Goal: Find specific page/section: Find specific page/section

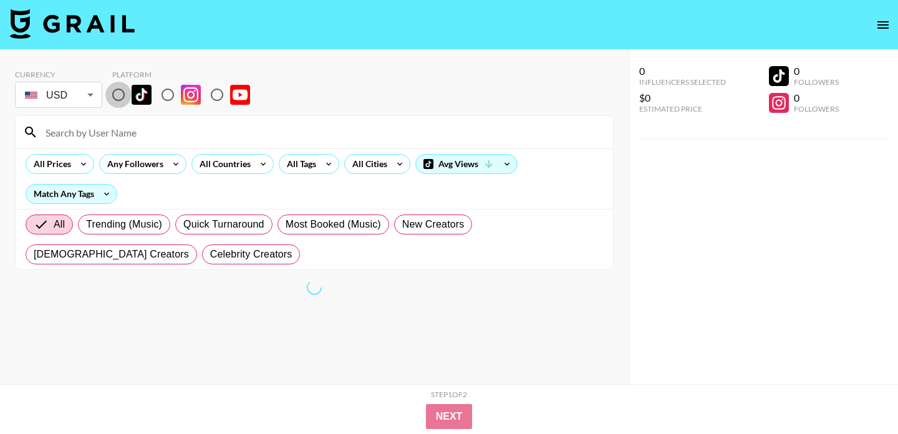
click at [117, 92] on input "radio" at bounding box center [118, 95] width 26 height 26
radio input "true"
click at [324, 170] on icon at bounding box center [329, 164] width 20 height 19
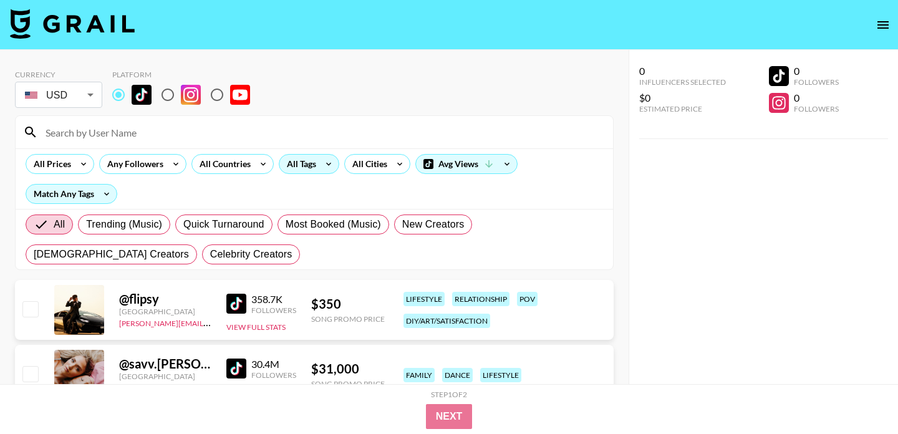
click at [291, 165] on div "All Tags" at bounding box center [299, 164] width 39 height 19
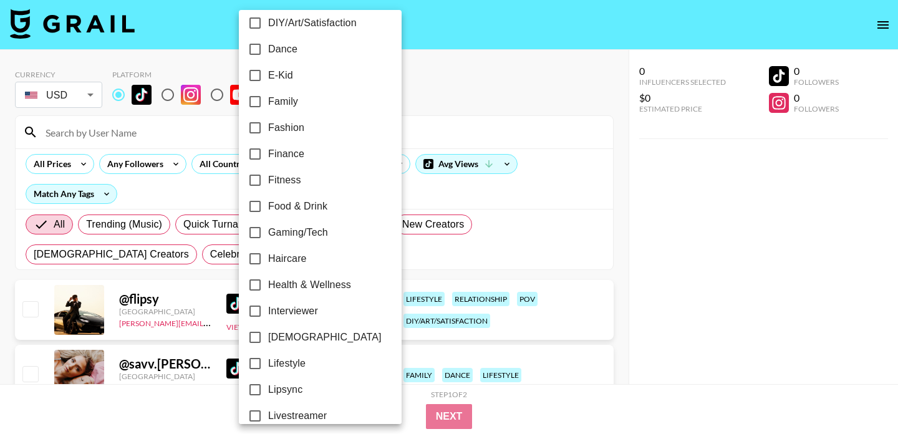
scroll to position [326, 0]
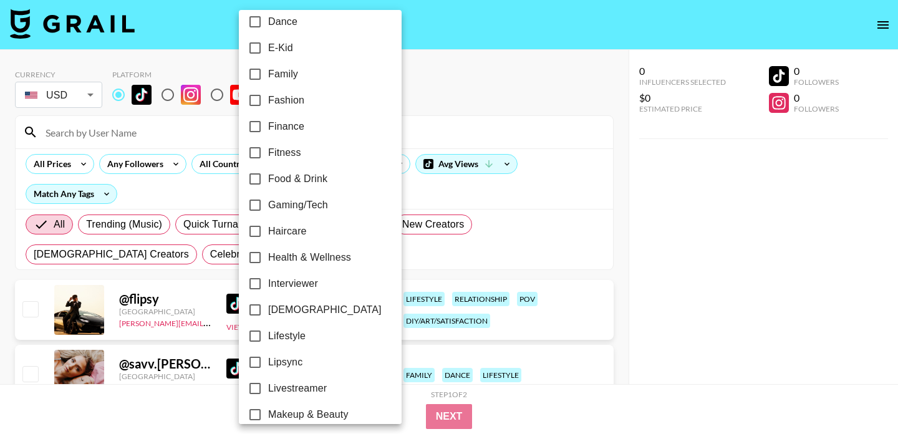
click at [290, 308] on span "[DEMOGRAPHIC_DATA]" at bounding box center [325, 310] width 114 height 15
click at [268, 308] on input "[DEMOGRAPHIC_DATA]" at bounding box center [255, 310] width 26 height 26
checkbox input "true"
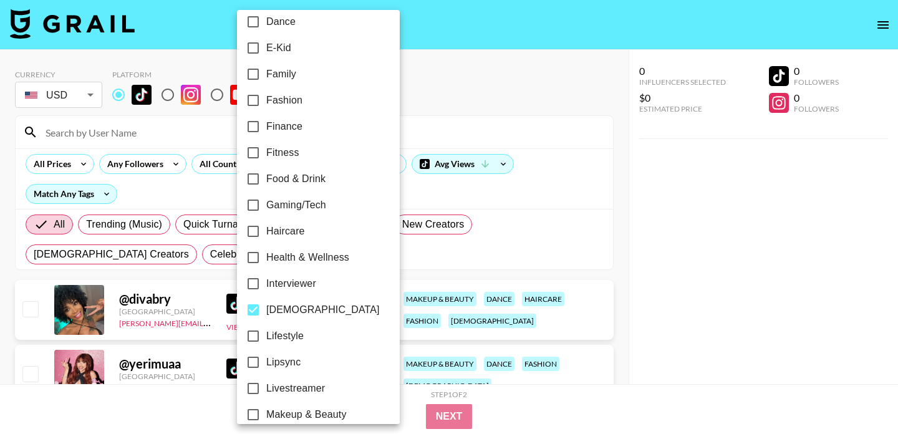
click at [517, 104] on div at bounding box center [449, 217] width 898 height 434
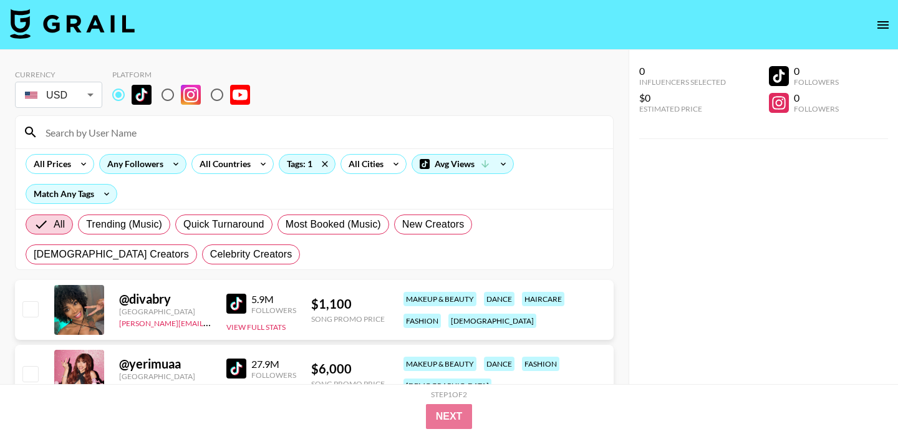
click at [163, 172] on div "Any Followers" at bounding box center [142, 164] width 87 height 20
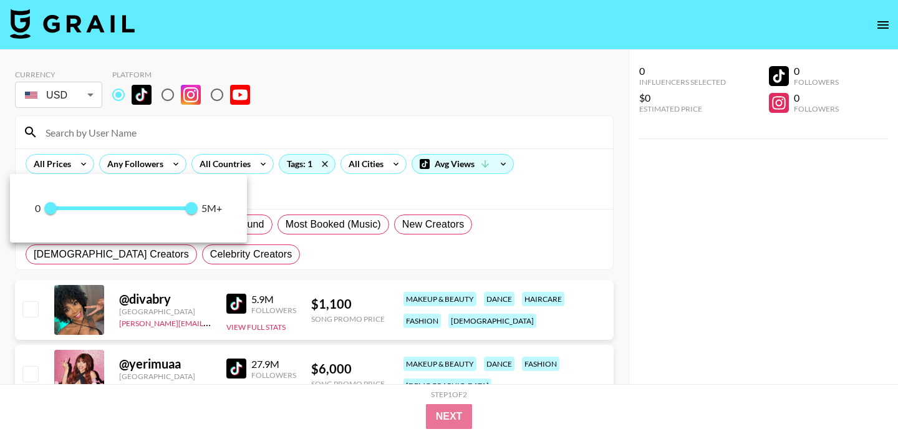
click at [48, 162] on div at bounding box center [449, 217] width 898 height 434
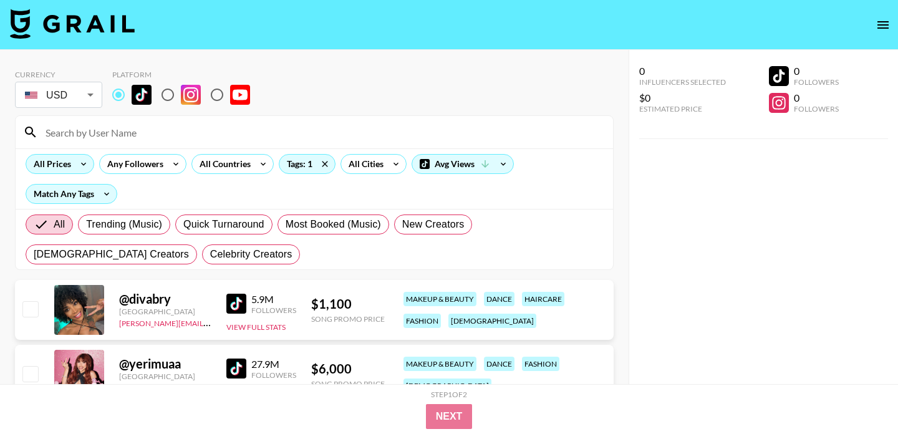
click at [71, 170] on div "All Prices" at bounding box center [60, 164] width 69 height 20
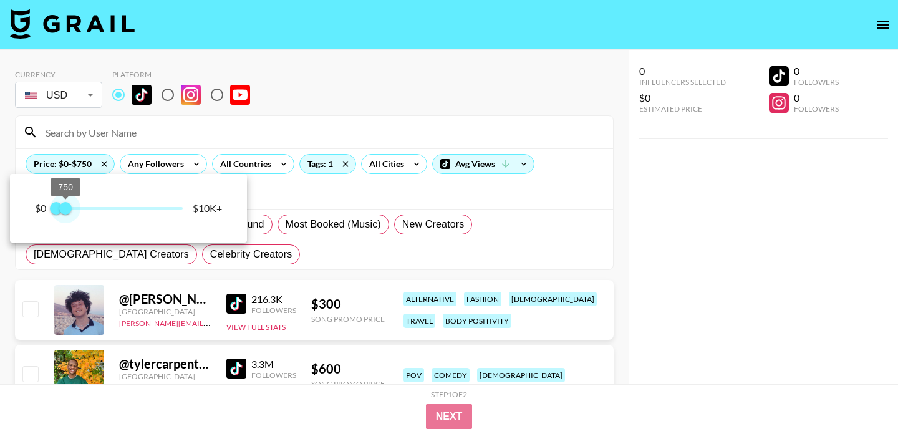
type input "500"
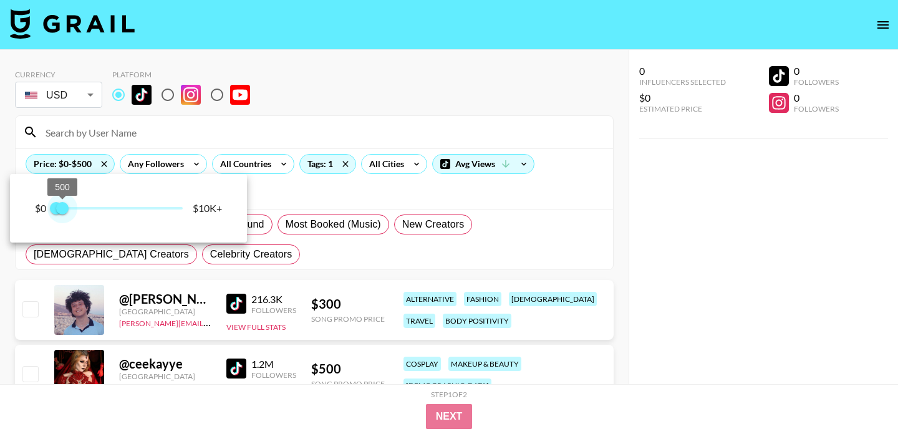
drag, startPoint x: 183, startPoint y: 207, endPoint x: 62, endPoint y: 205, distance: 121.0
click at [62, 205] on span "500" at bounding box center [62, 208] width 12 height 12
click at [376, 103] on div at bounding box center [449, 217] width 898 height 434
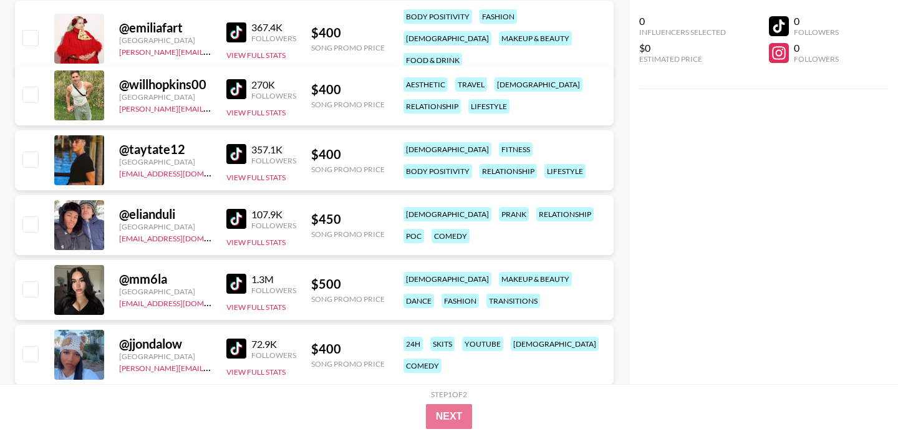
scroll to position [606, 0]
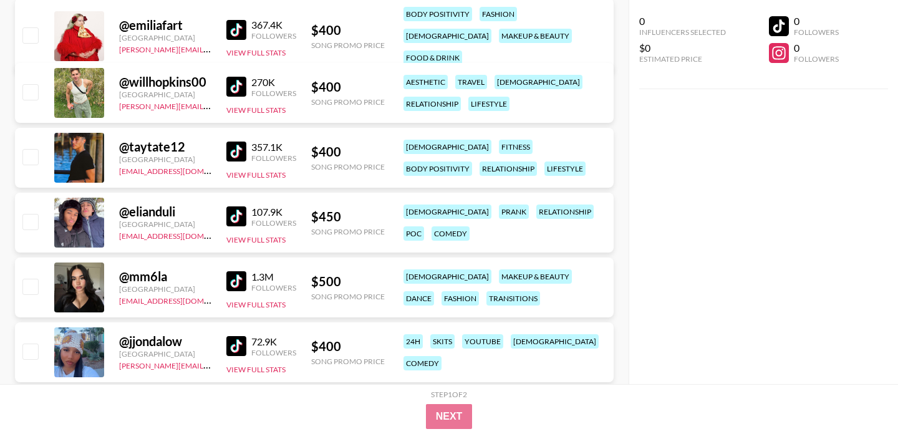
click at [237, 212] on img at bounding box center [236, 217] width 20 height 20
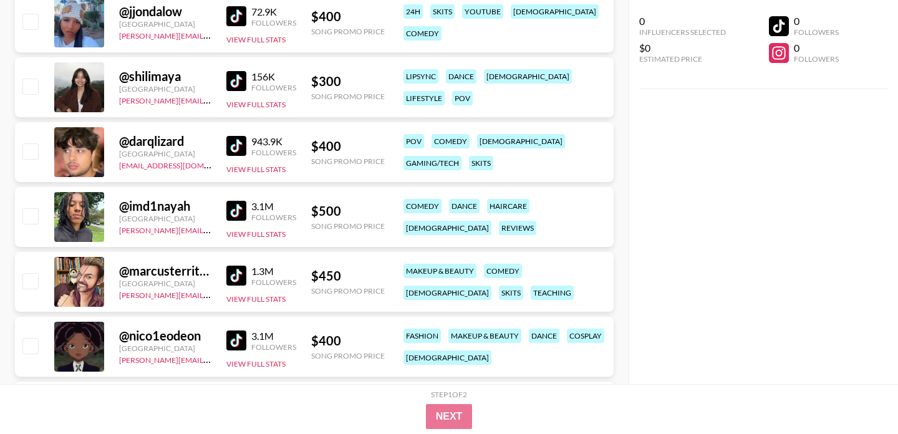
scroll to position [938, 0]
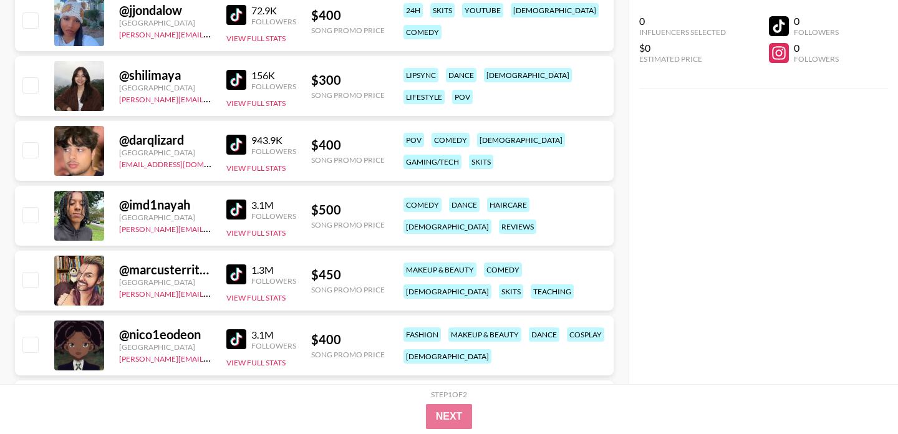
click at [238, 337] on img at bounding box center [236, 339] width 20 height 20
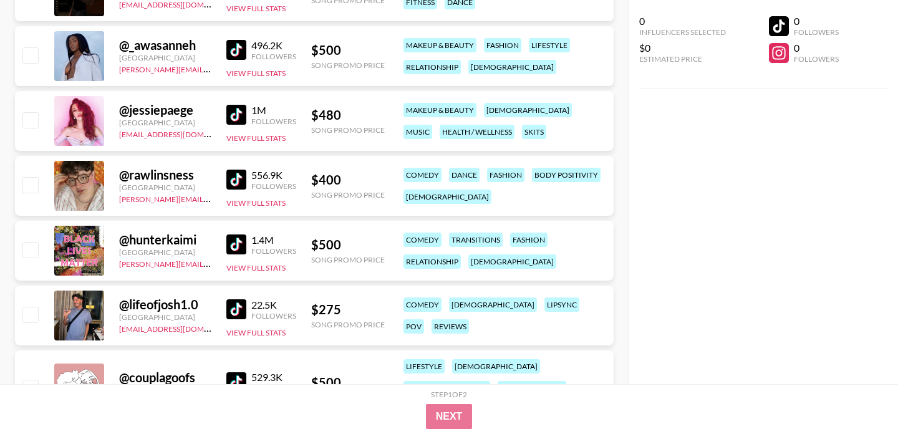
scroll to position [1486, 0]
click at [240, 187] on img at bounding box center [236, 180] width 20 height 20
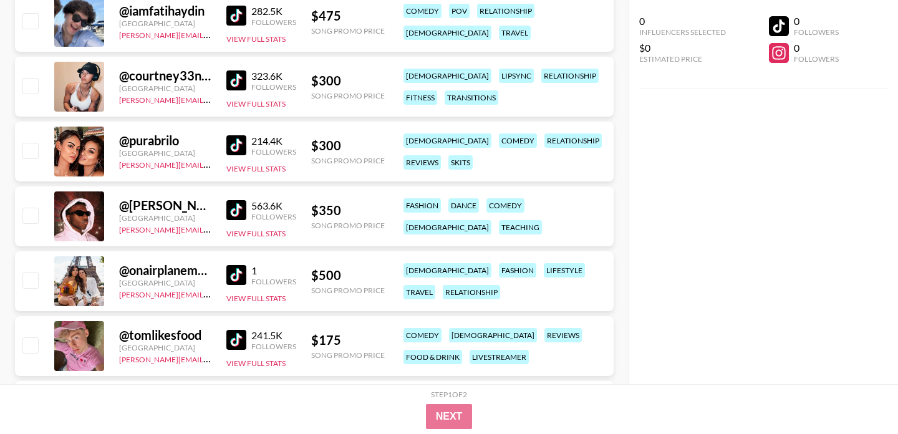
scroll to position [2106, 0]
click at [236, 203] on img at bounding box center [236, 210] width 20 height 20
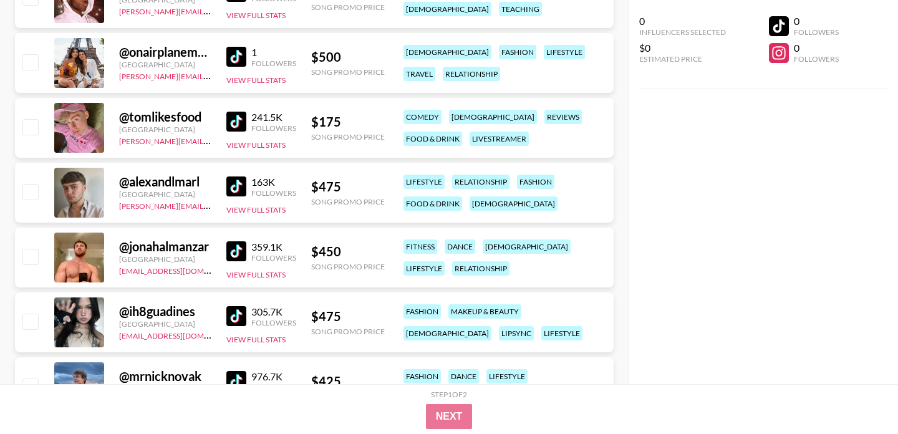
scroll to position [2324, 0]
click at [240, 253] on img at bounding box center [236, 251] width 20 height 20
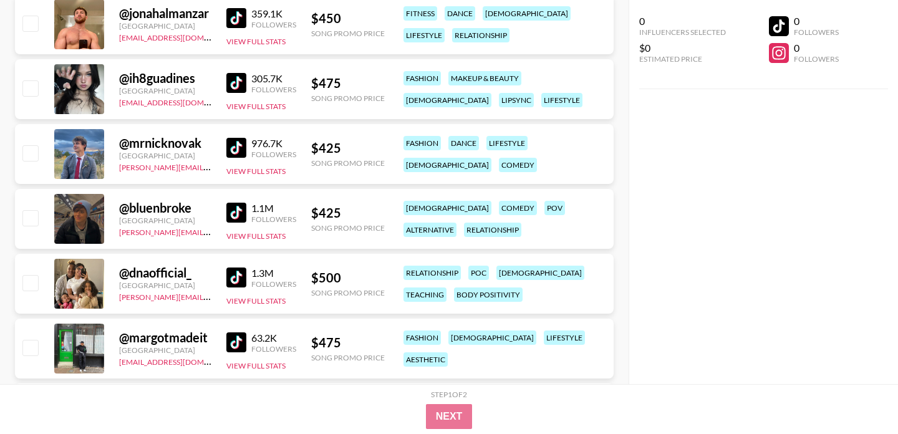
scroll to position [2562, 0]
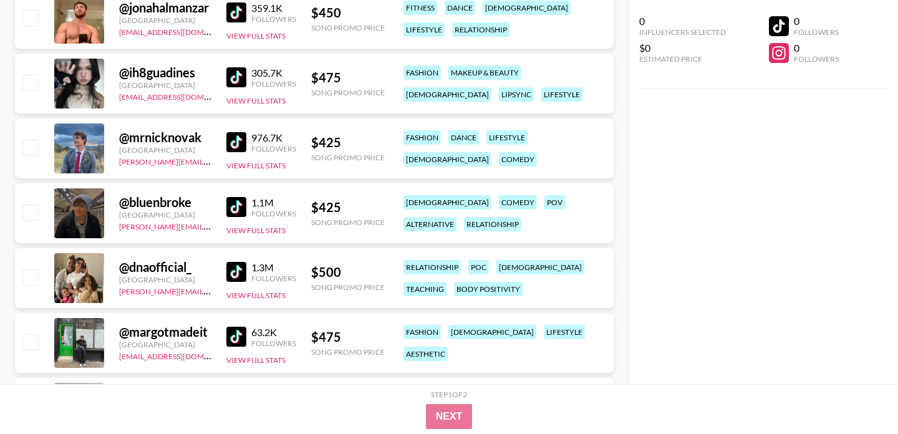
click at [238, 140] on img at bounding box center [236, 142] width 20 height 20
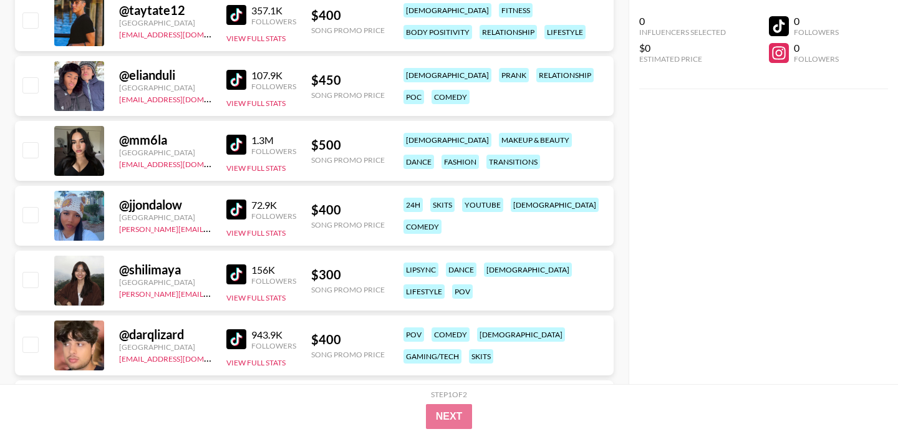
scroll to position [0, 0]
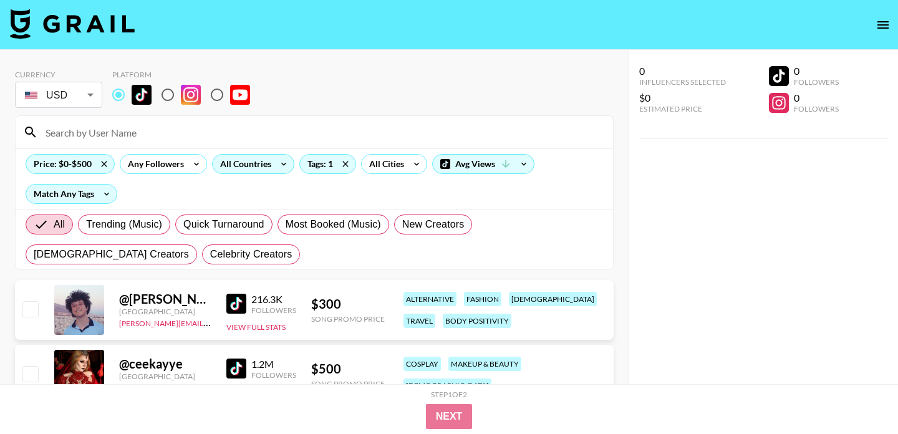
click at [260, 168] on div "All Countries" at bounding box center [243, 164] width 61 height 19
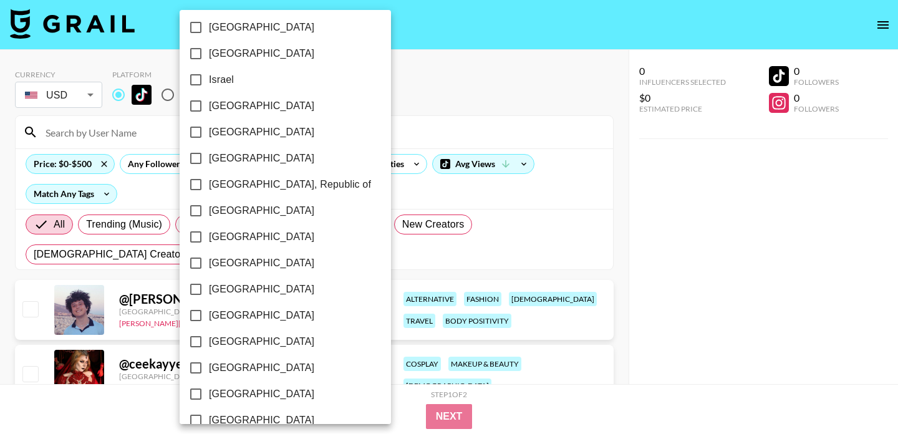
scroll to position [1021, 0]
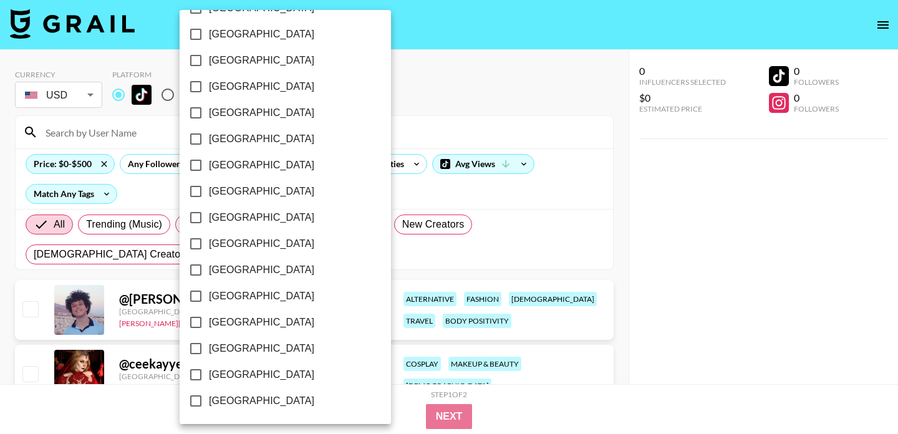
click at [244, 377] on span "[GEOGRAPHIC_DATA]" at bounding box center [261, 374] width 105 height 15
click at [209, 377] on input "[GEOGRAPHIC_DATA]" at bounding box center [196, 375] width 26 height 26
checkbox input "true"
click at [454, 102] on div at bounding box center [449, 217] width 898 height 434
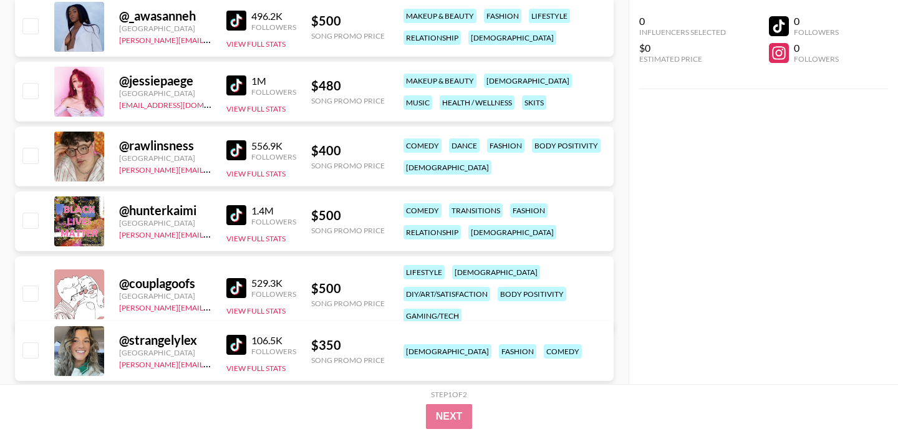
scroll to position [1194, 0]
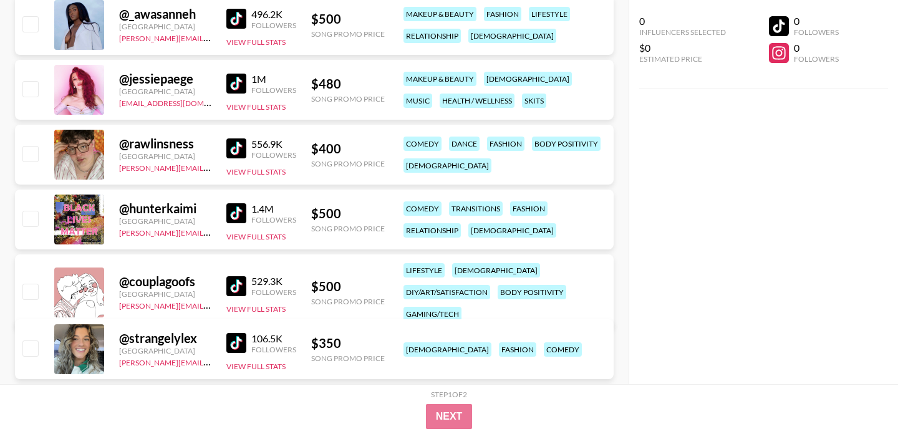
click at [243, 146] on img at bounding box center [236, 149] width 20 height 20
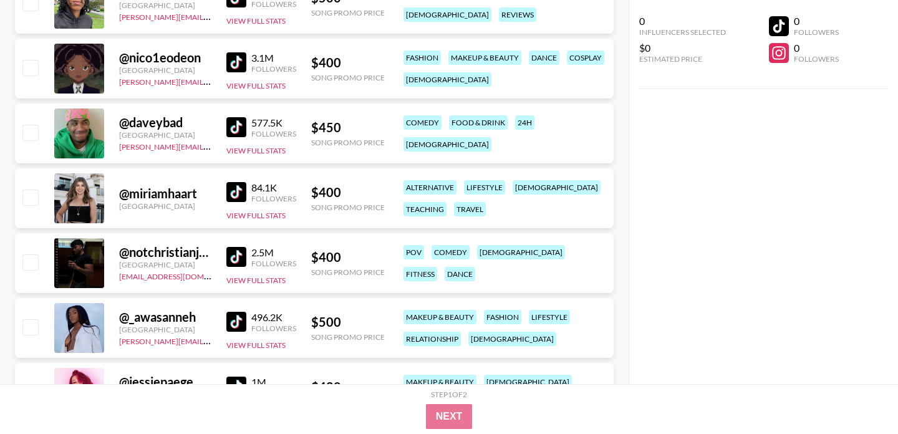
scroll to position [885, 0]
